Goal: Task Accomplishment & Management: Complete application form

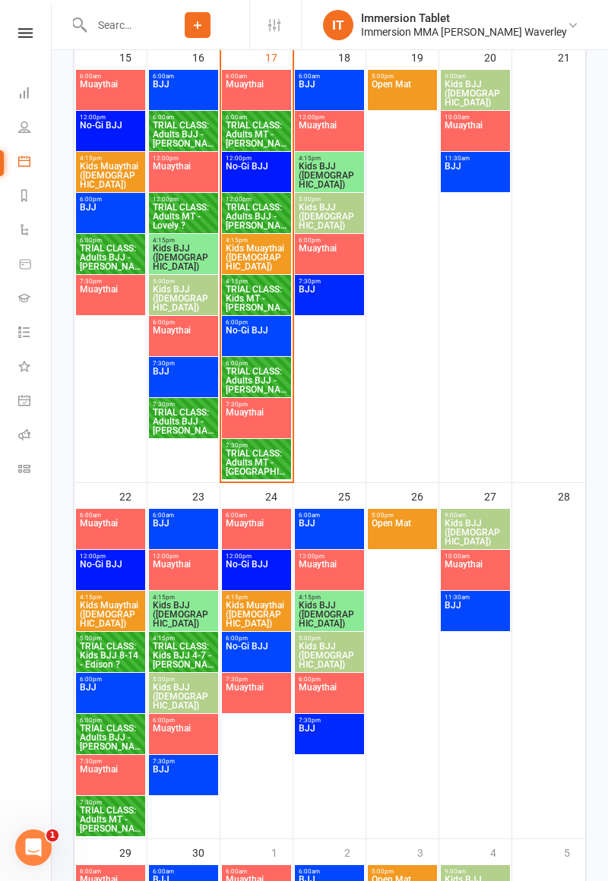
scroll to position [1326, 0]
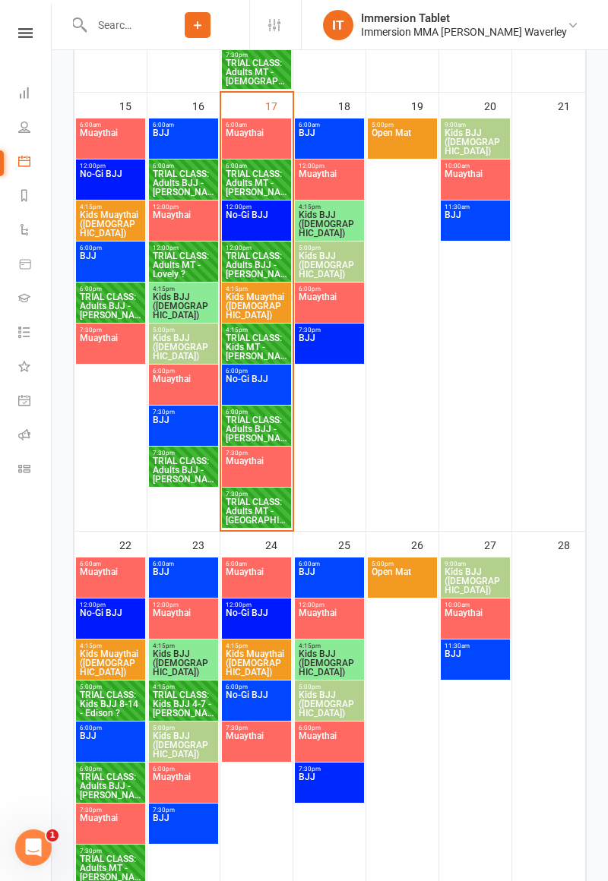
click at [146, 24] on input "text" at bounding box center [116, 24] width 59 height 21
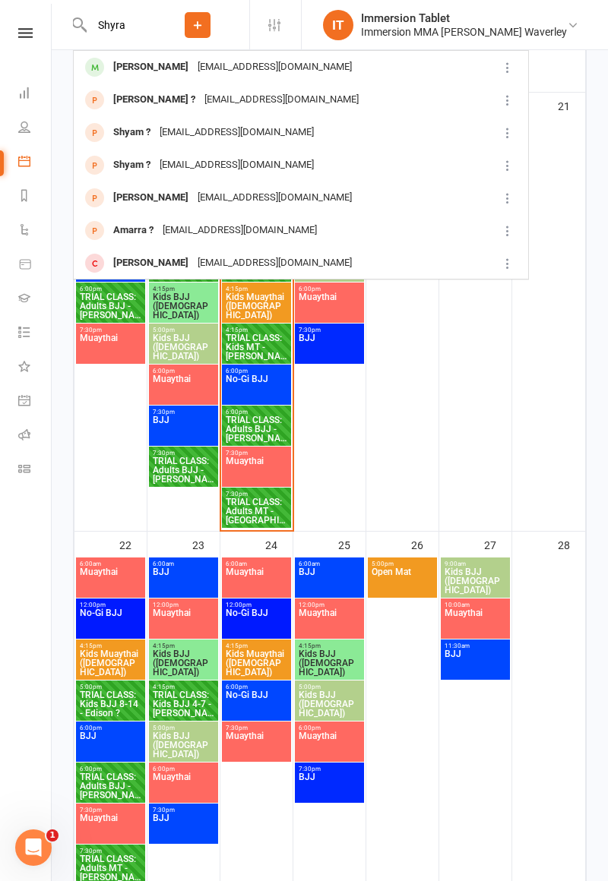
type input "Shyra"
click at [272, 66] on div "[EMAIL_ADDRESS][DOMAIN_NAME]" at bounding box center [274, 67] width 163 height 22
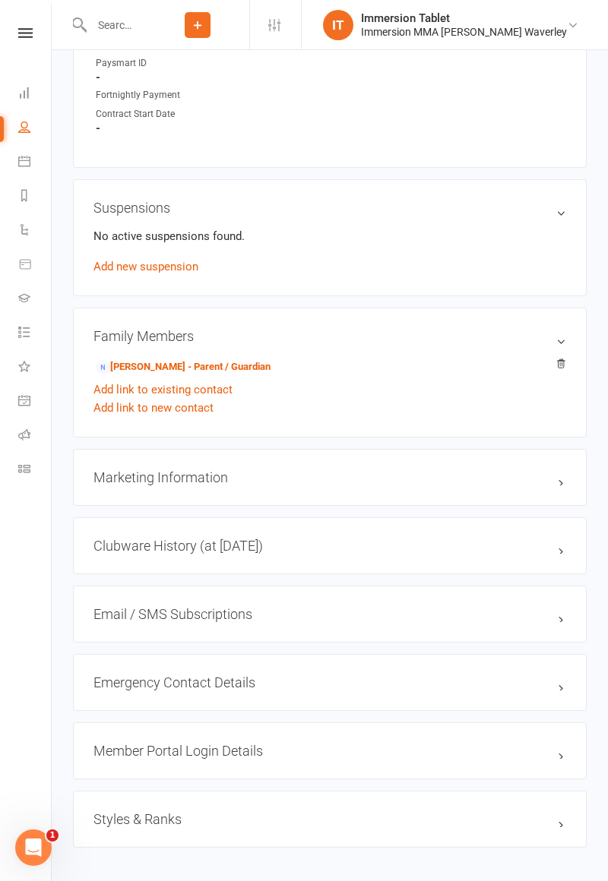
scroll to position [891, 0]
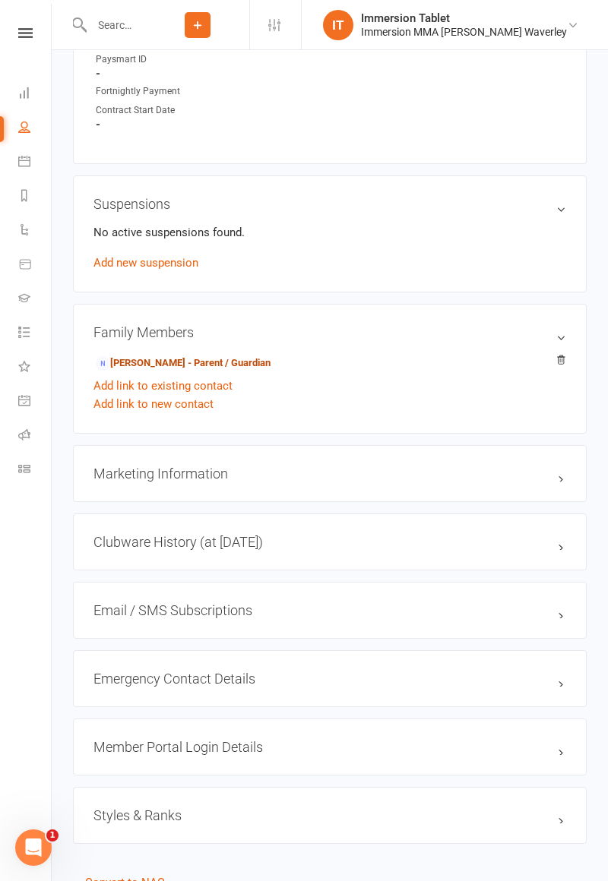
click at [252, 356] on link "[PERSON_NAME] - Parent / Guardian" at bounding box center [183, 364] width 175 height 16
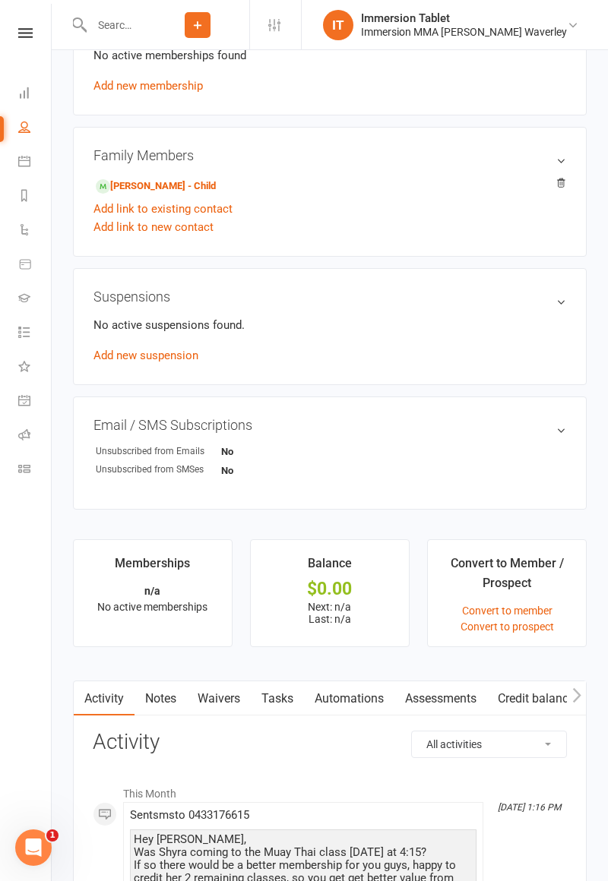
scroll to position [681, 0]
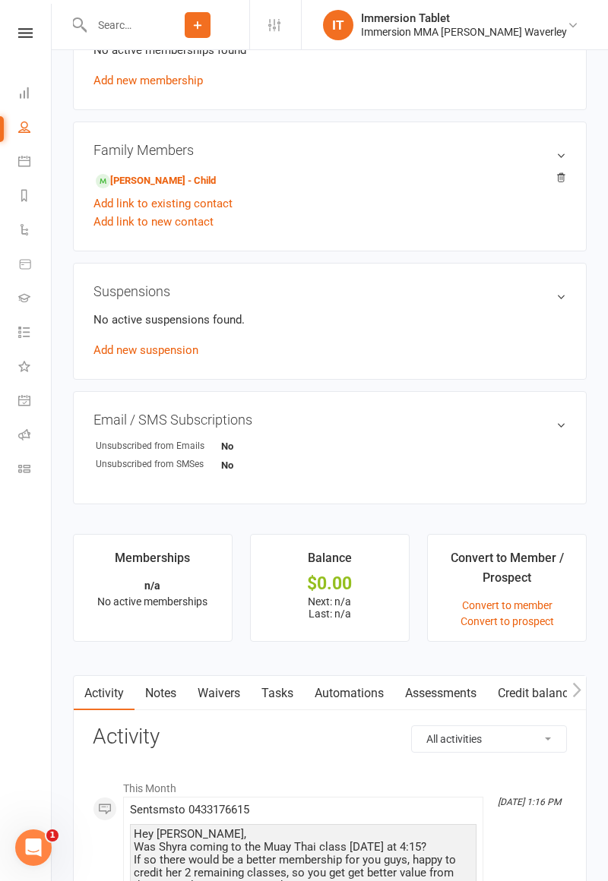
click at [214, 697] on link "Waivers" at bounding box center [219, 693] width 64 height 35
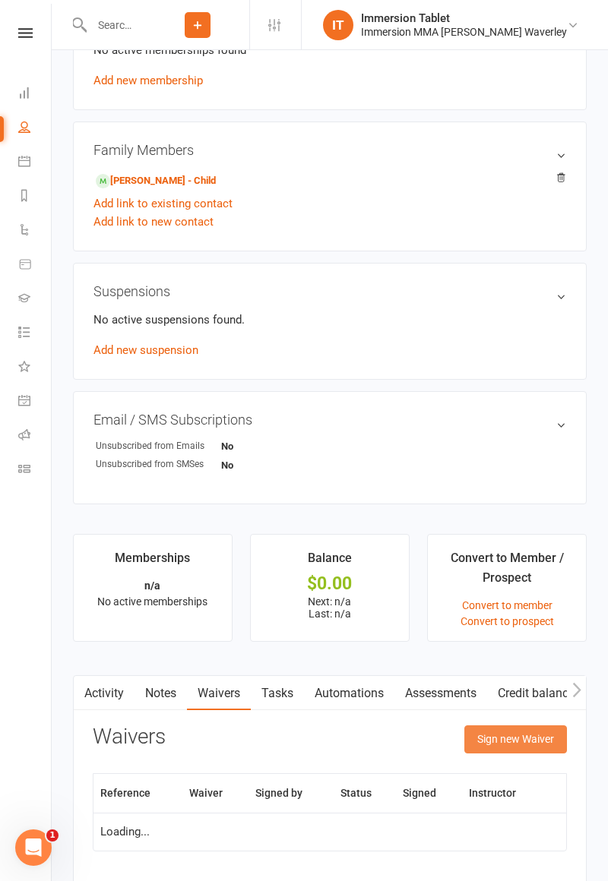
click at [527, 746] on button "Sign new Waiver" at bounding box center [515, 739] width 103 height 27
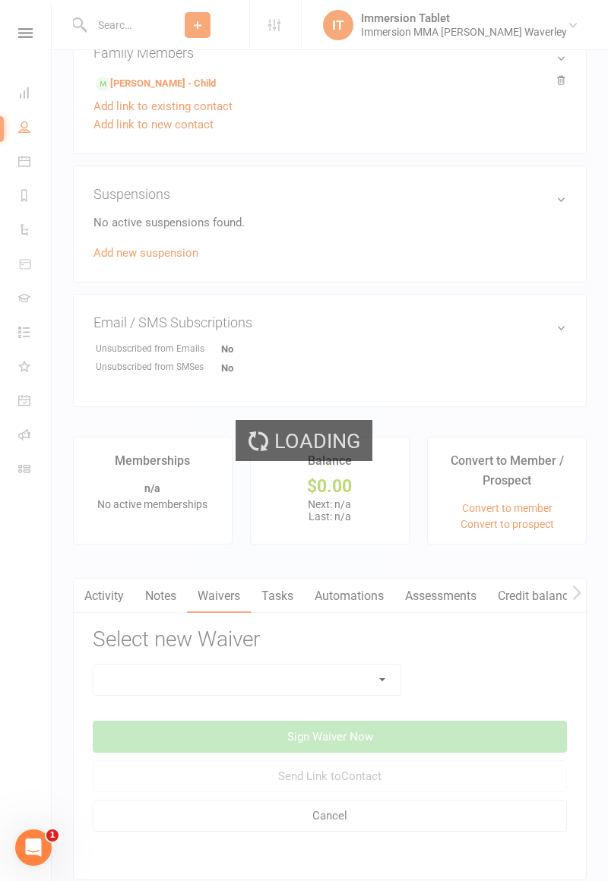
scroll to position [779, 0]
click at [345, 692] on div "Loading" at bounding box center [304, 440] width 608 height 881
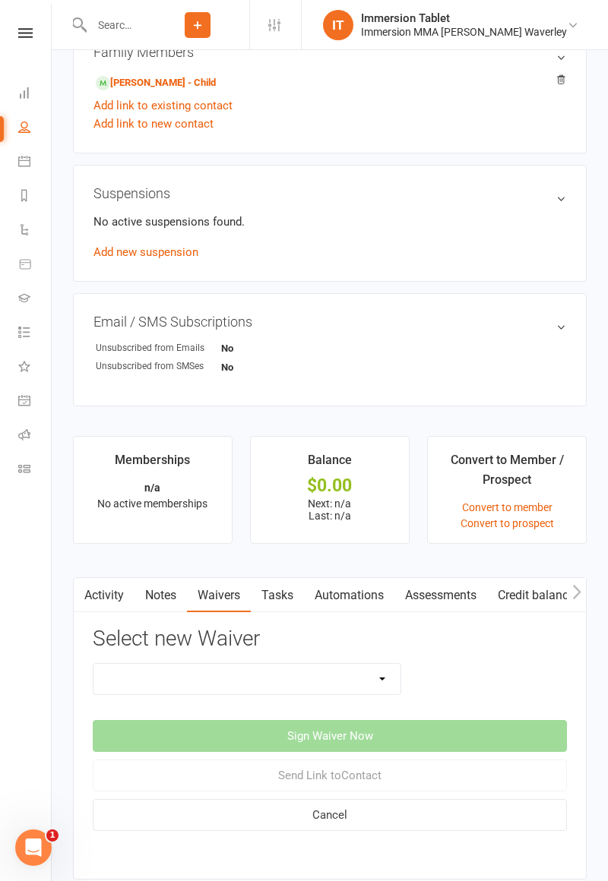
click at [354, 679] on select "Cancellation Form Immersion 10 Class Pass Form Immersion 10 Class Pass Form (Pa…" at bounding box center [246, 679] width 307 height 30
select select "10672"
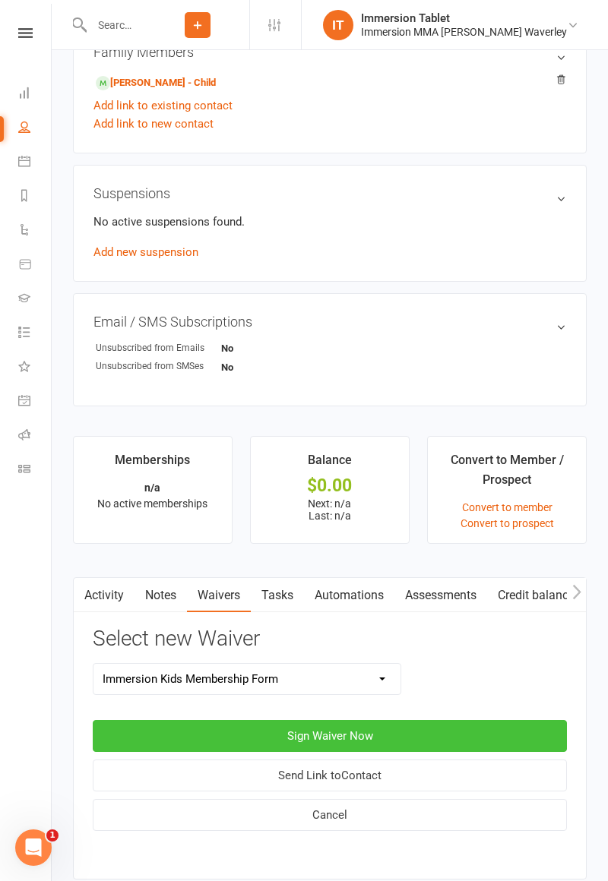
click at [439, 734] on button "Sign Waiver Now" at bounding box center [330, 736] width 474 height 32
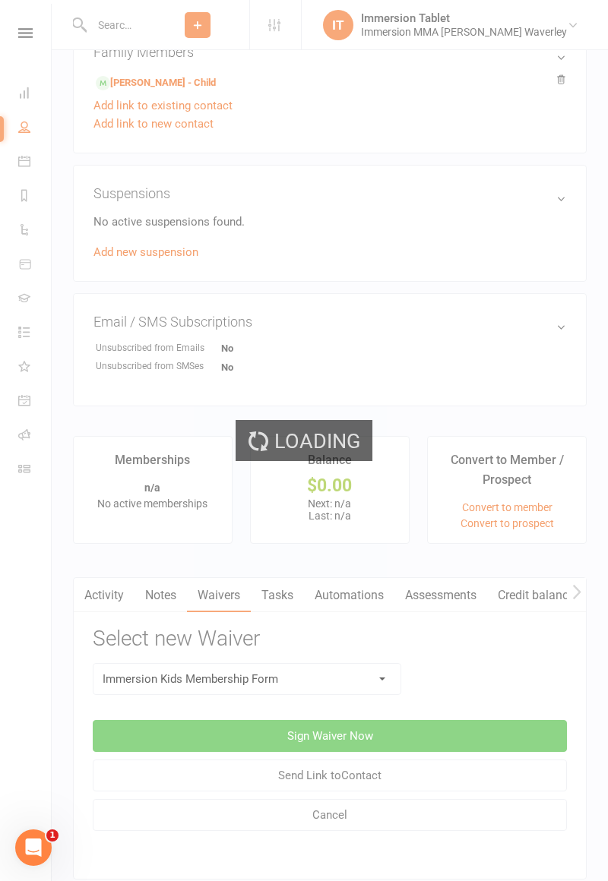
select select "bank_account"
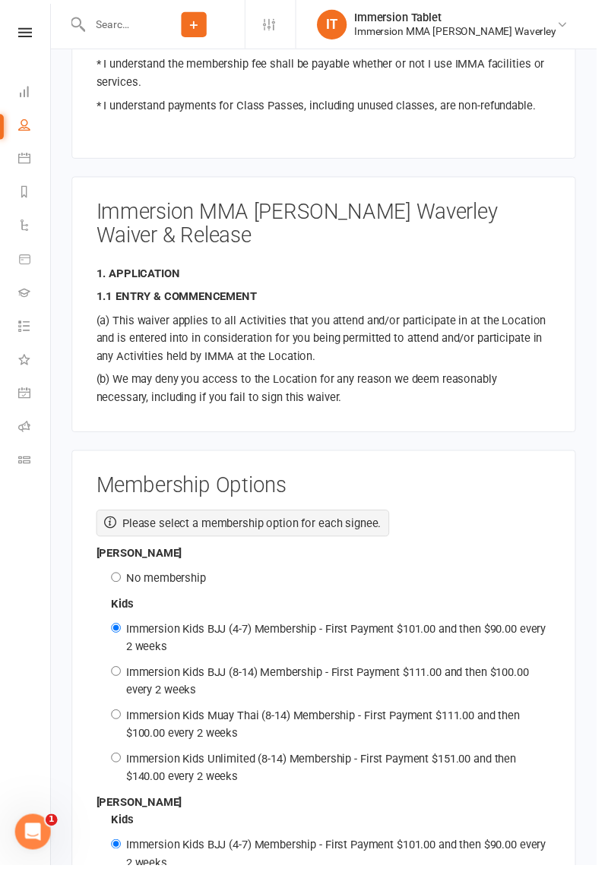
scroll to position [1986, 0]
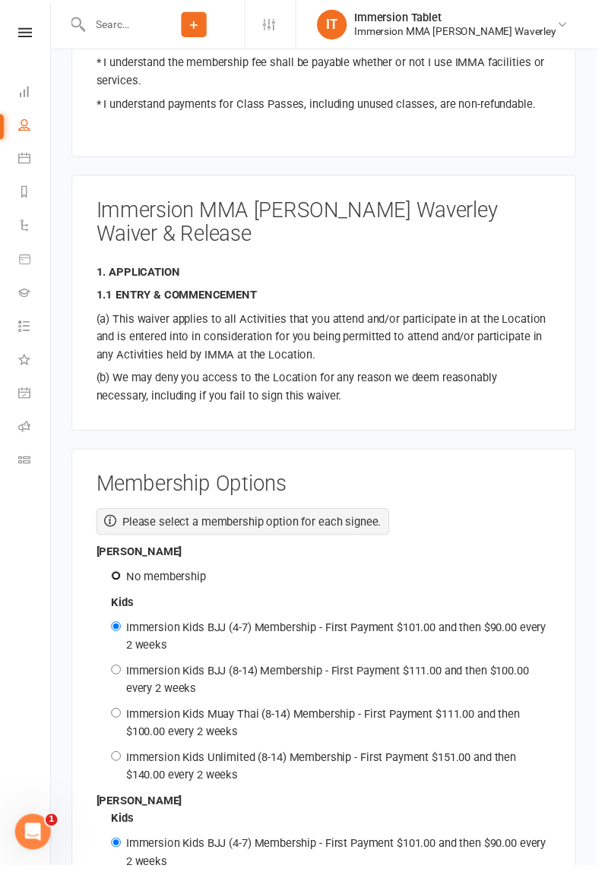
click at [113, 582] on input "No membership" at bounding box center [118, 587] width 10 height 10
radio input "true"
radio input "false"
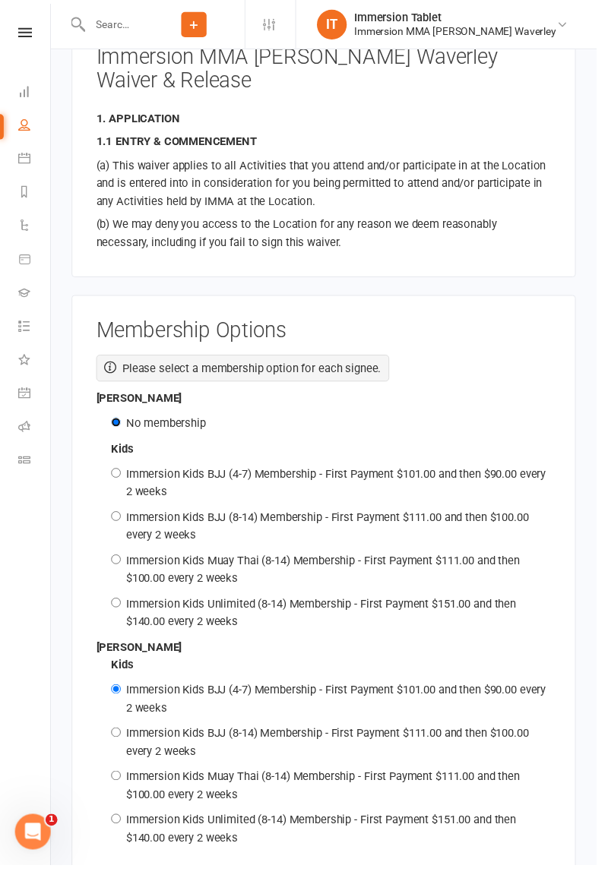
scroll to position [2311, 0]
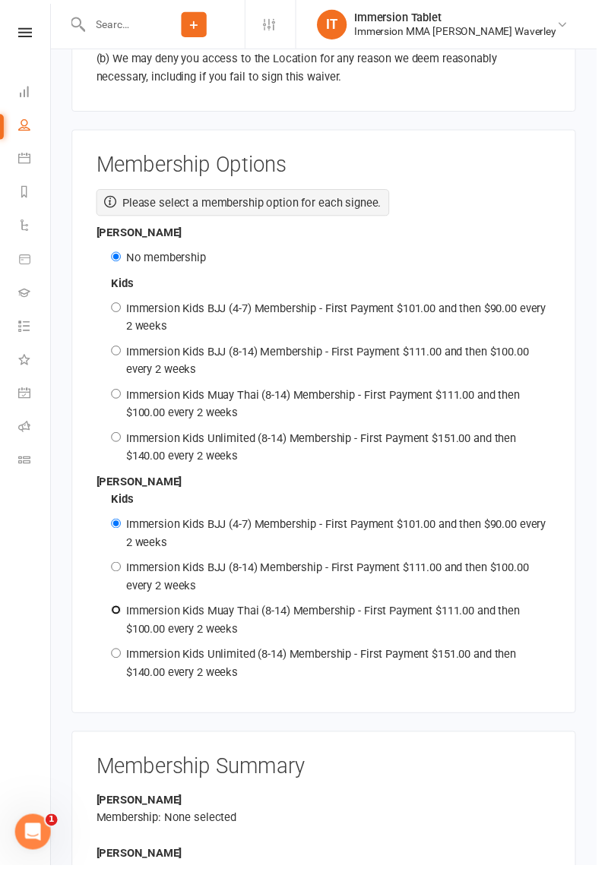
click at [118, 617] on input "Immersion Kids Muay Thai (8-14) Membership - First Payment $111.00 and then $10…" at bounding box center [118, 622] width 10 height 10
radio input "true"
radio input "false"
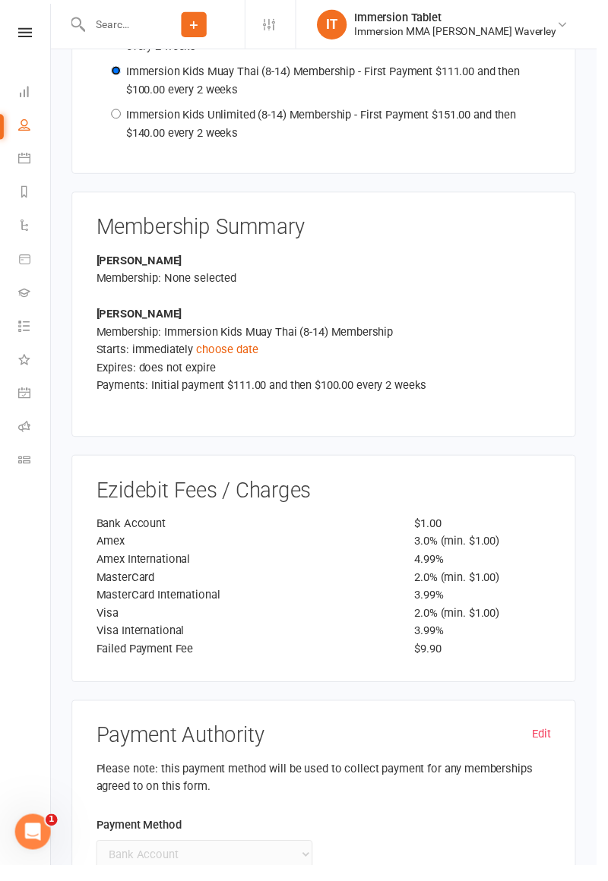
scroll to position [2866, 0]
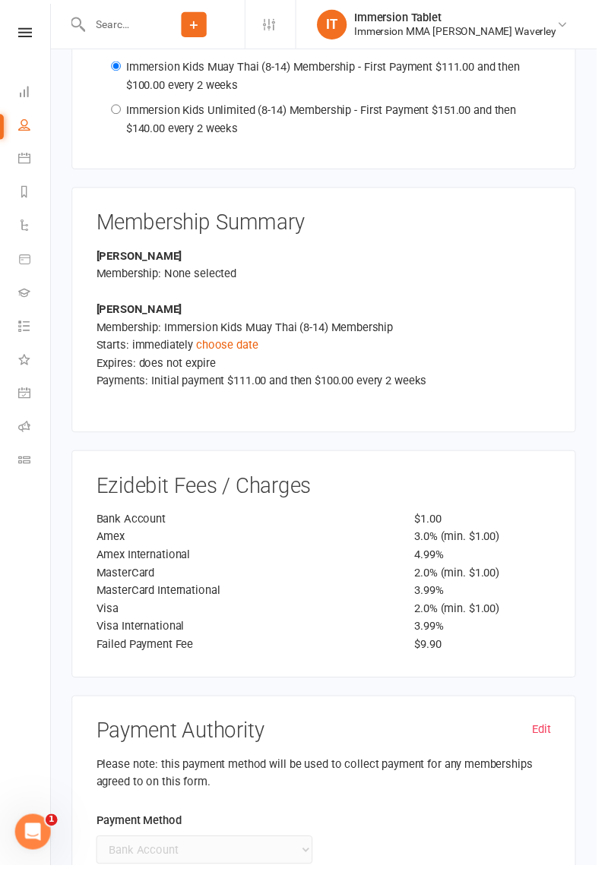
click at [213, 345] on link "choose date" at bounding box center [231, 352] width 63 height 14
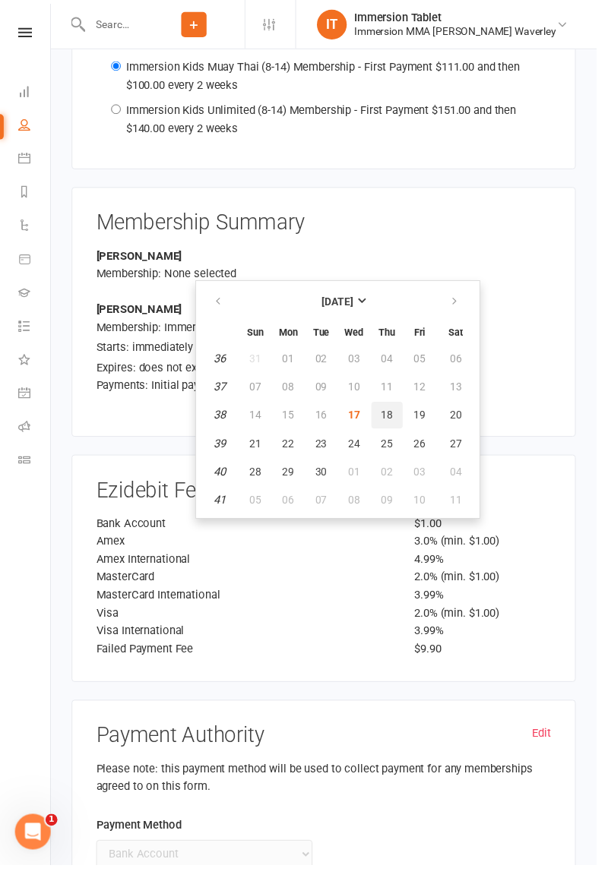
click at [400, 424] on button "18" at bounding box center [394, 422] width 32 height 27
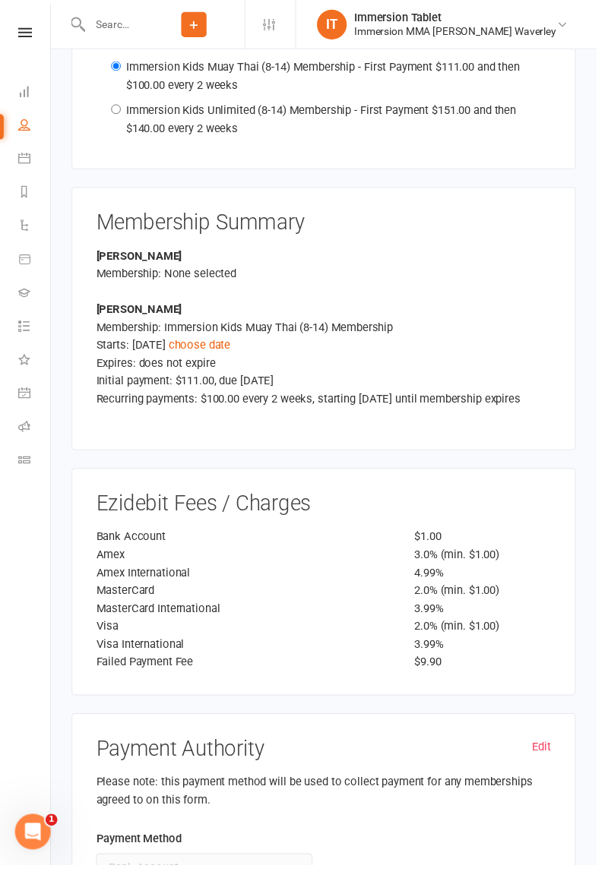
click at [226, 345] on link "choose date" at bounding box center [203, 352] width 63 height 14
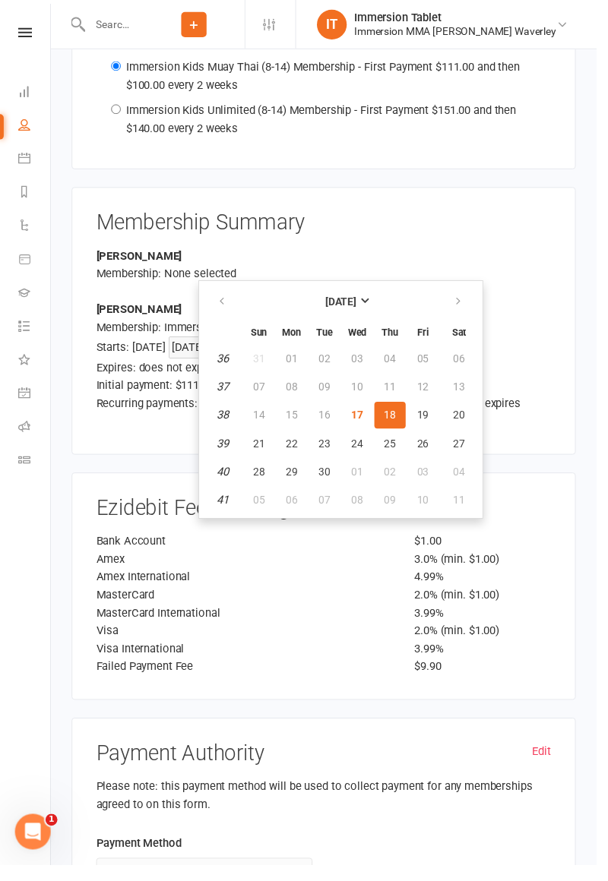
click at [87, 306] on div "[PERSON_NAME] Membership: Immersion Kids Muay Thai (8-14) Membership Starts: [D…" at bounding box center [330, 372] width 486 height 132
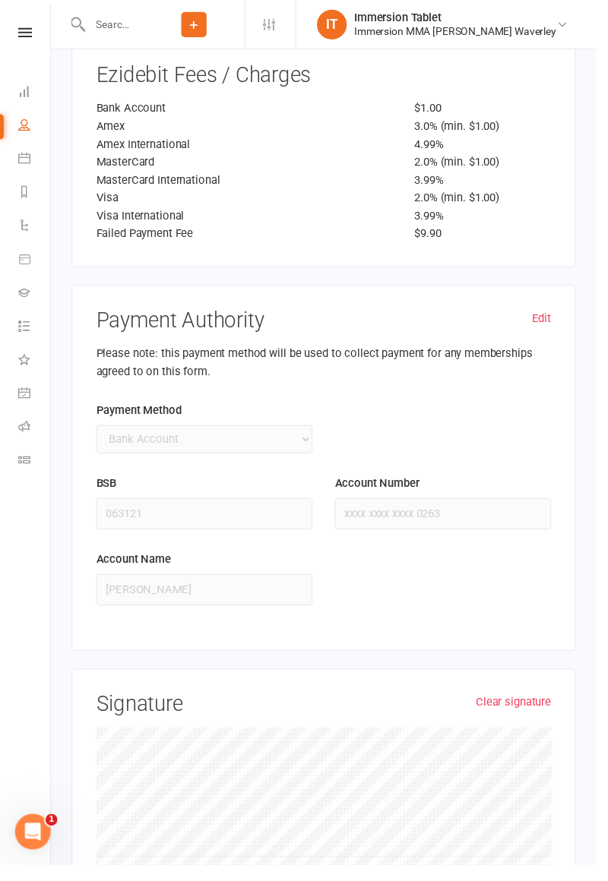
scroll to position [3299, 0]
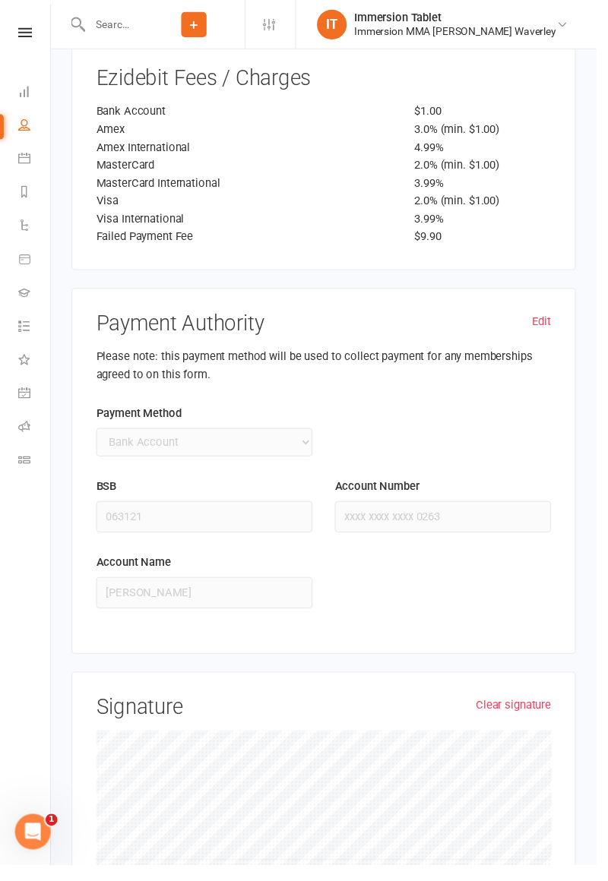
click at [535, 710] on link "Clear signature" at bounding box center [523, 719] width 77 height 18
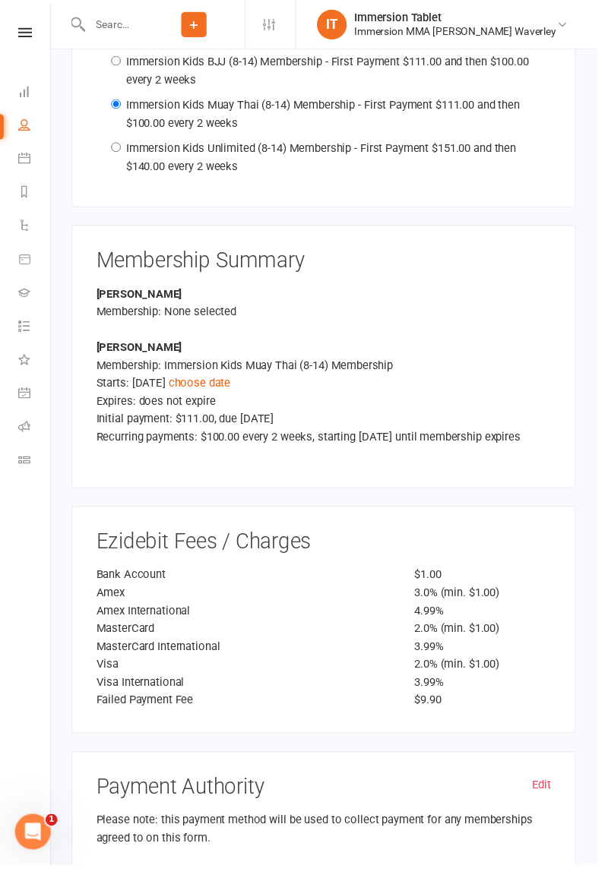
scroll to position [2834, 0]
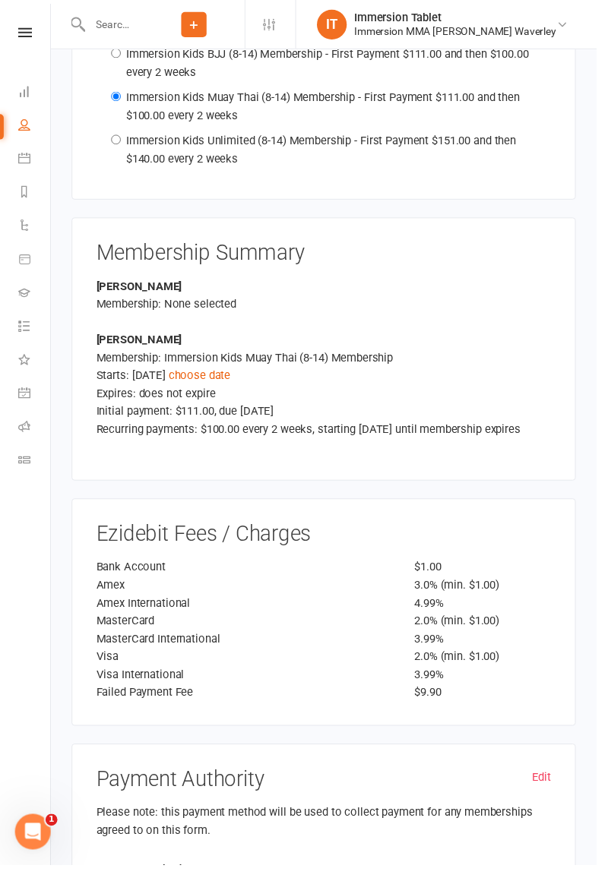
click at [219, 376] on link "choose date" at bounding box center [203, 383] width 63 height 14
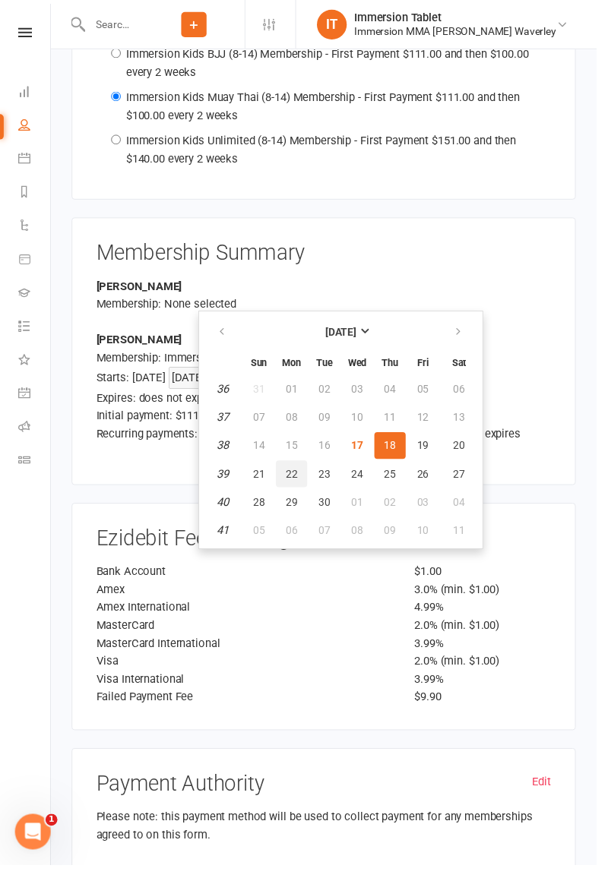
click at [295, 477] on span "22" at bounding box center [297, 483] width 12 height 12
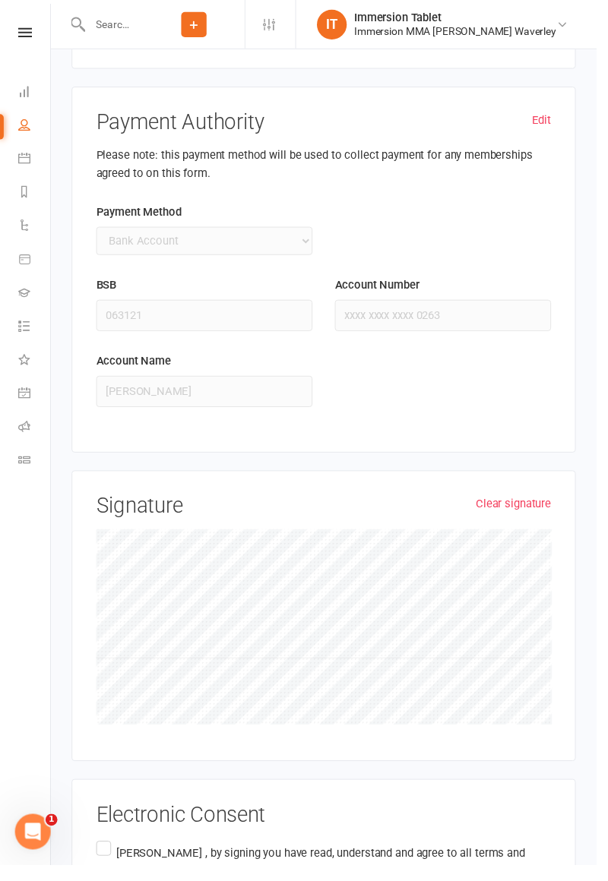
scroll to position [3533, 0]
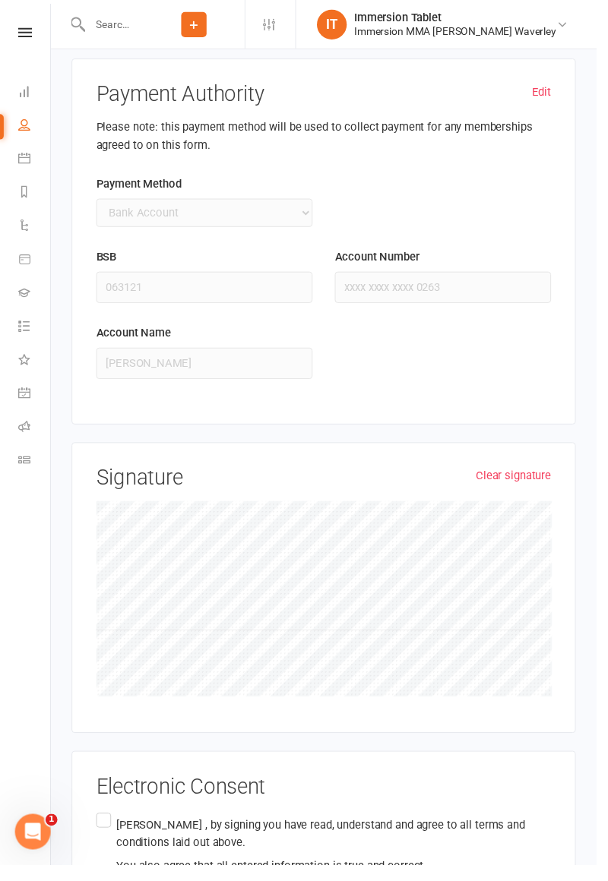
click at [102, 826] on label "[PERSON_NAME] , by signing you have read, understand and agree to all terms and…" at bounding box center [329, 862] width 463 height 72
click at [102, 826] on input "[PERSON_NAME] , by signing you have read, understand and agree to all terms and…" at bounding box center [103, 826] width 10 height 0
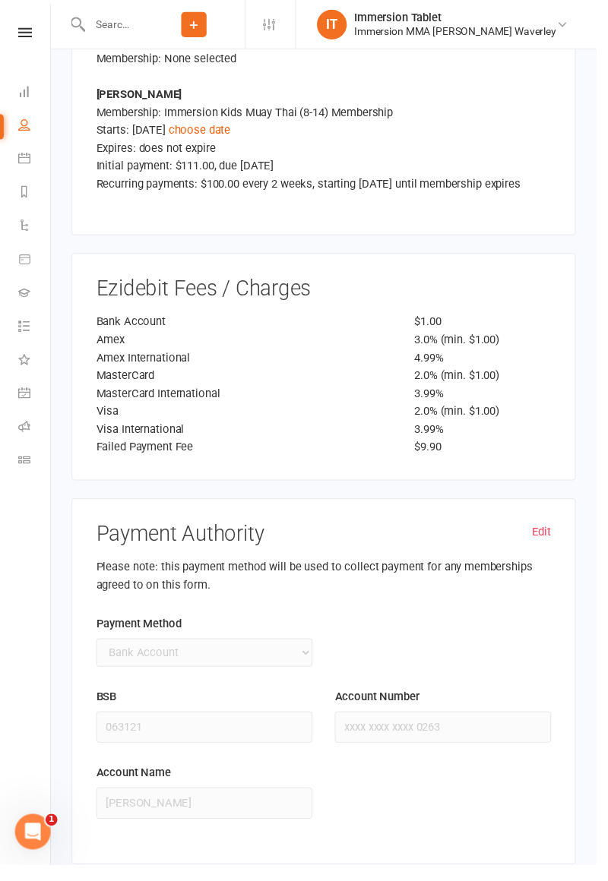
scroll to position [3087, 0]
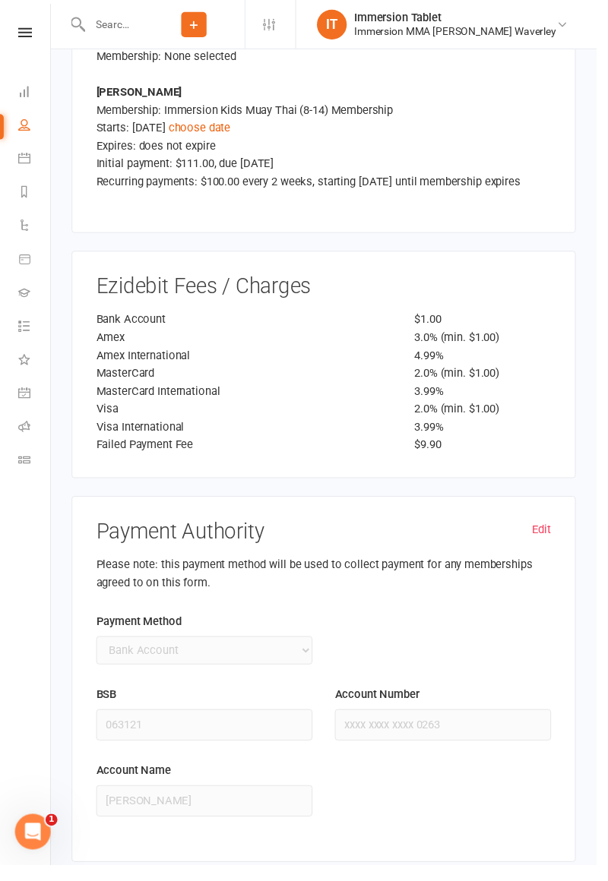
click at [560, 531] on link "Edit" at bounding box center [552, 540] width 20 height 18
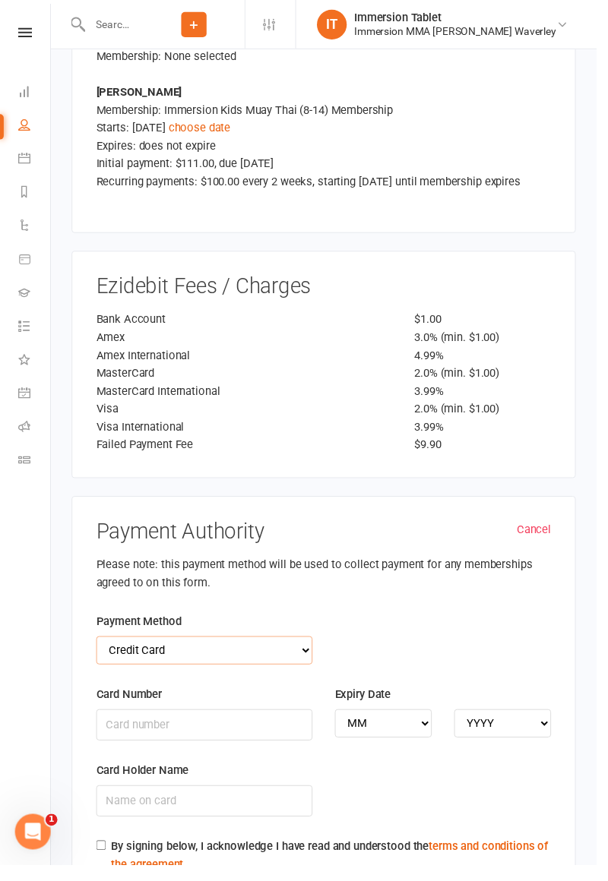
click at [301, 649] on select "Credit Card Bank Account" at bounding box center [208, 663] width 220 height 29
select select "bank_account"
click at [219, 723] on input "BSB" at bounding box center [208, 739] width 220 height 32
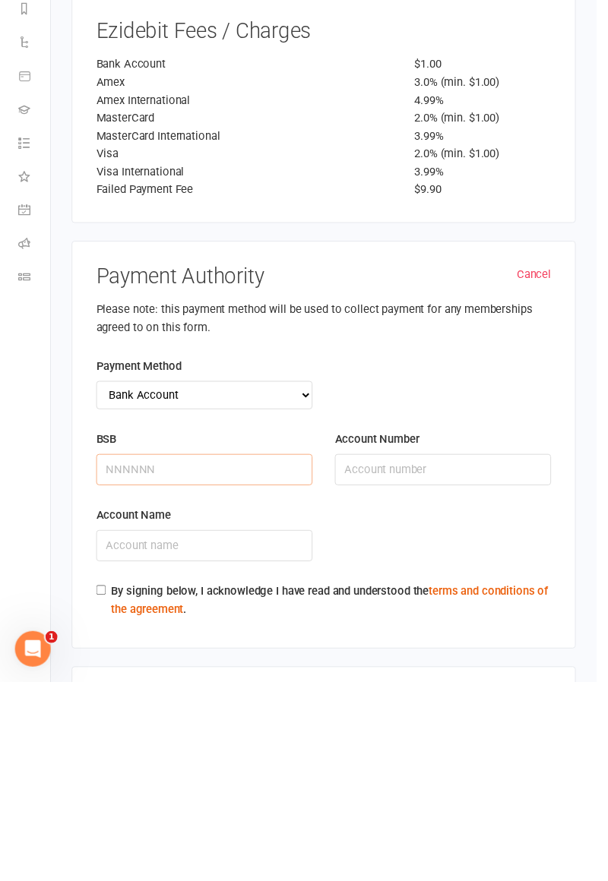
scroll to position [3166, 0]
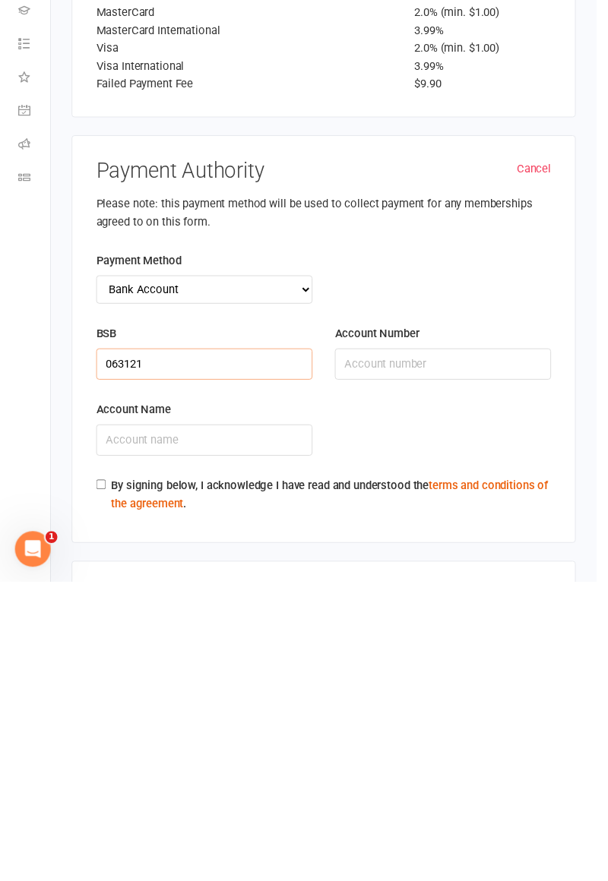
type input "063121"
click at [428, 643] on input "Account Number" at bounding box center [451, 659] width 220 height 32
click at [456, 644] on input "Account Number" at bounding box center [451, 660] width 220 height 32
type input "10560263"
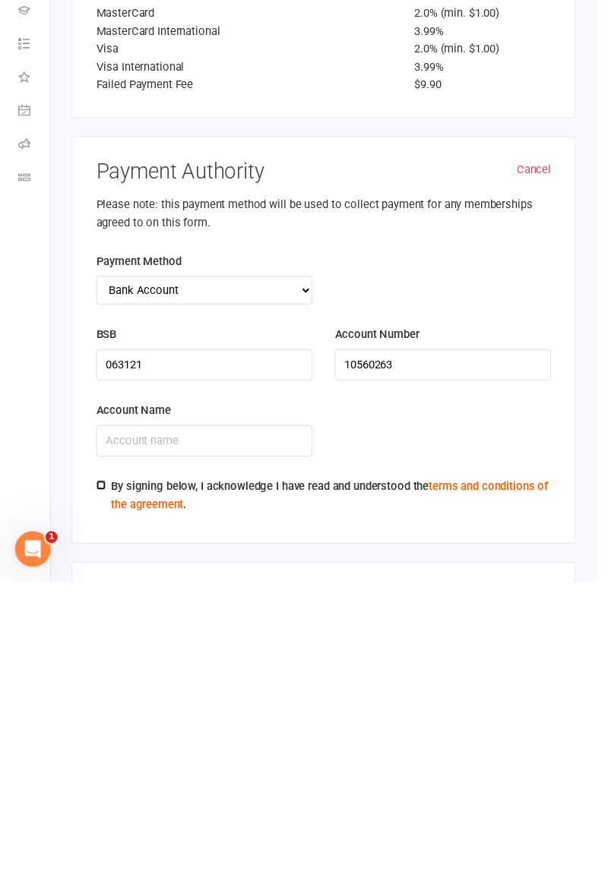
click at [102, 778] on input "By signing below, I acknowledge I have read and understood the terms and condit…" at bounding box center [103, 783] width 10 height 10
checkbox input "true"
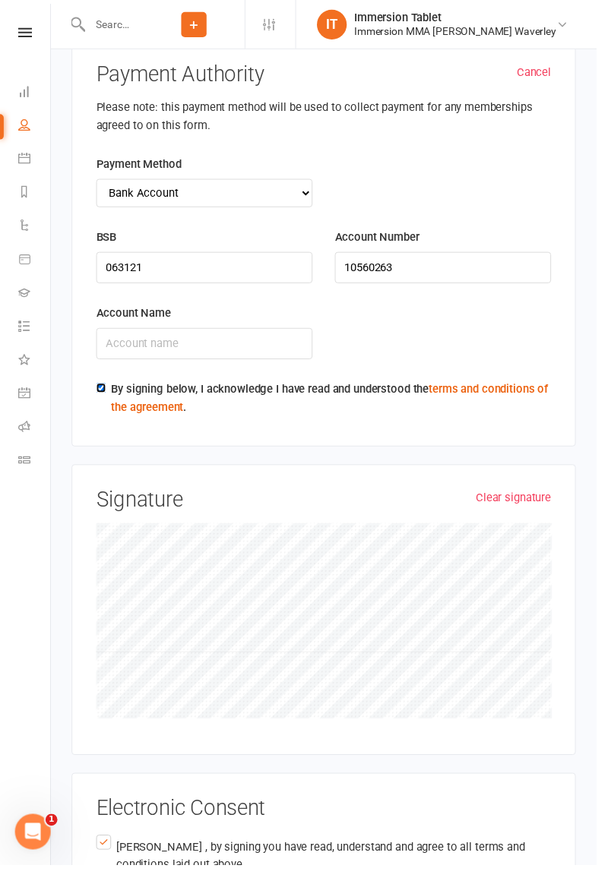
scroll to position [3575, 0]
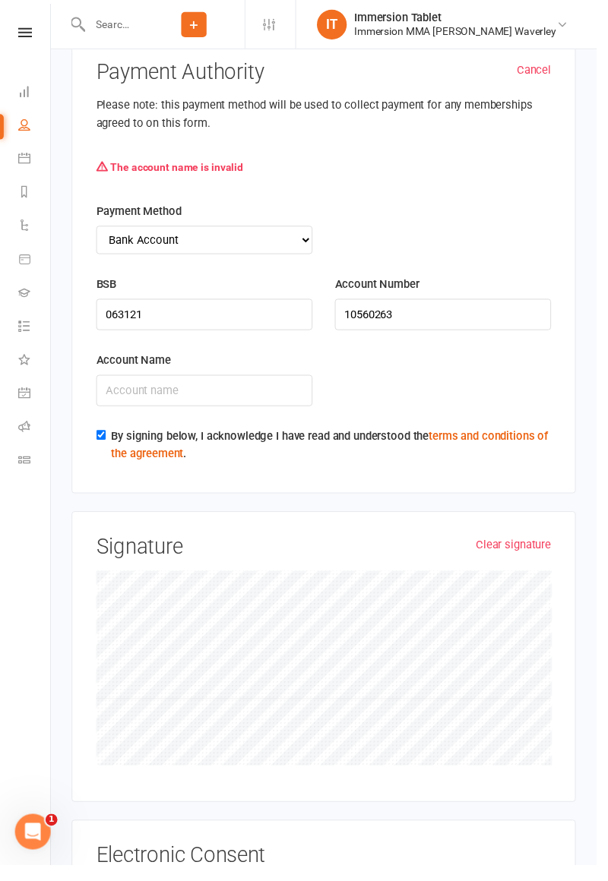
scroll to position [3530, 0]
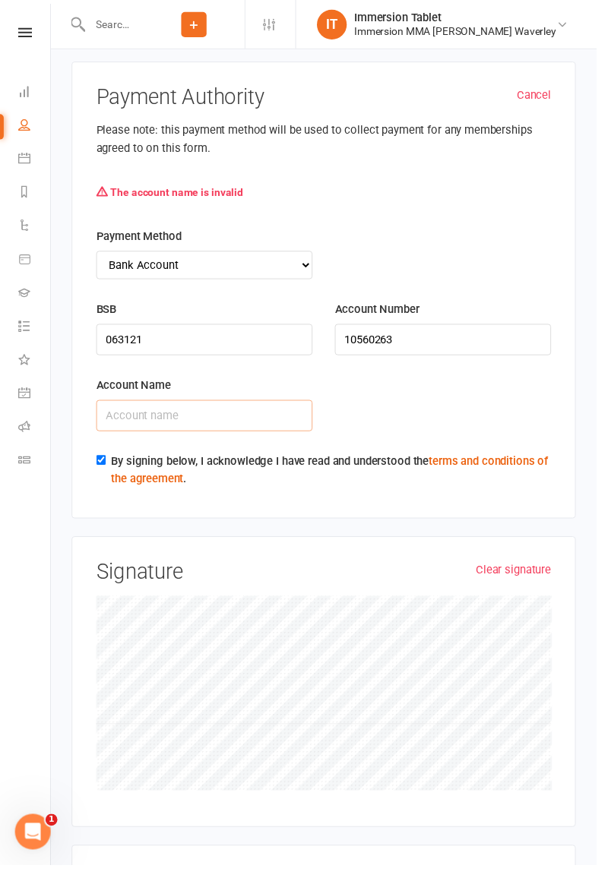
click at [214, 408] on input "Account Name" at bounding box center [208, 424] width 220 height 32
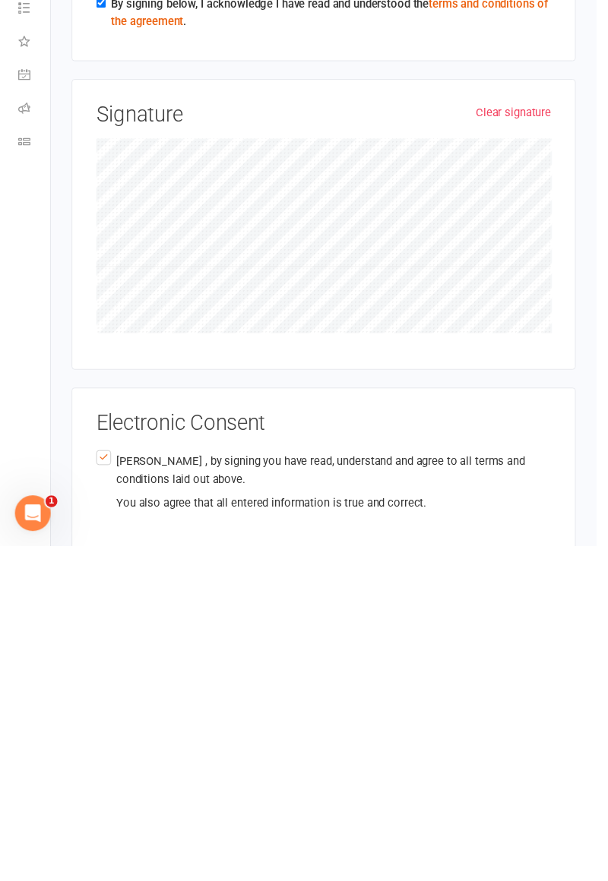
scroll to position [3701, 0]
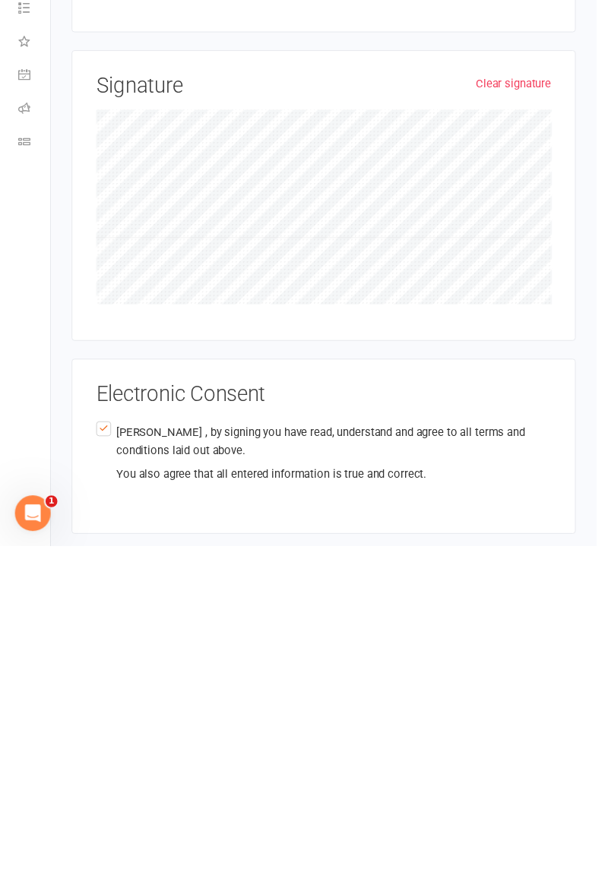
type input "[PERSON_NAME]"
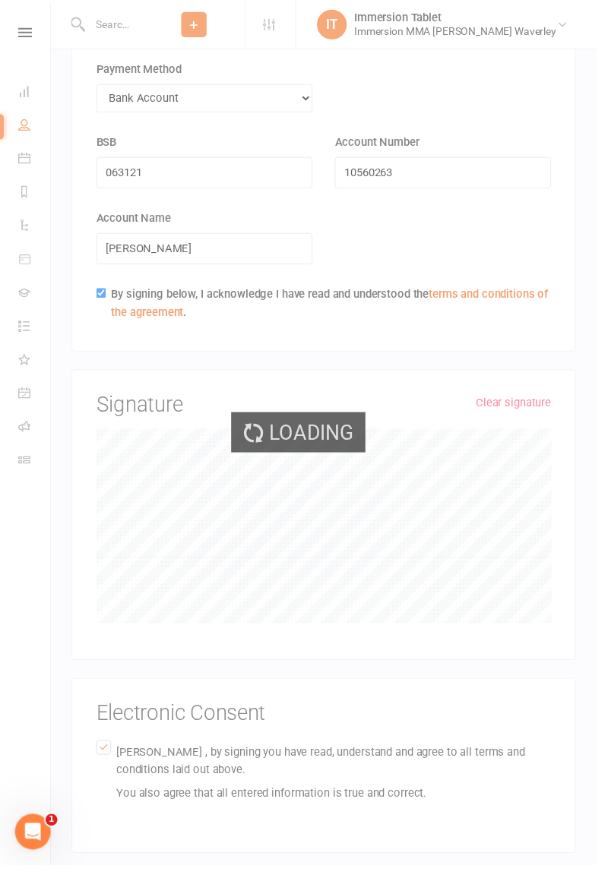
scroll to position [3238, 0]
